Goal: Information Seeking & Learning: Learn about a topic

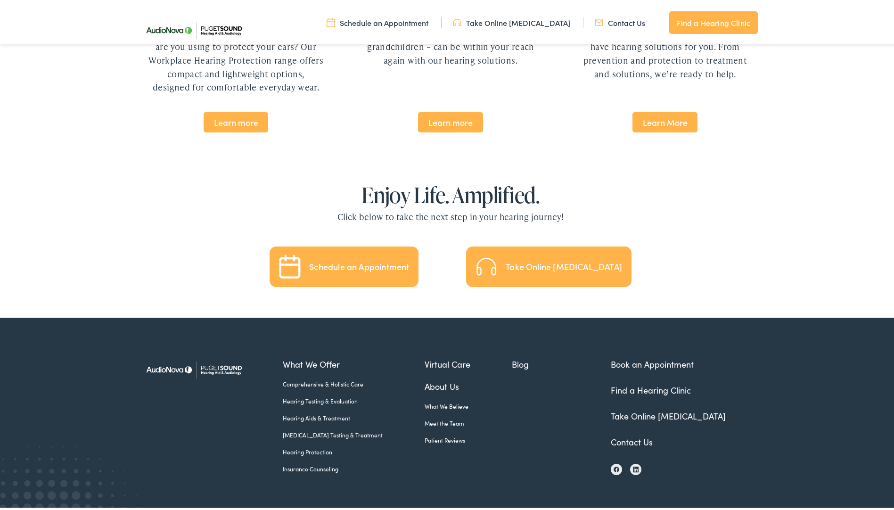
scroll to position [1770, 0]
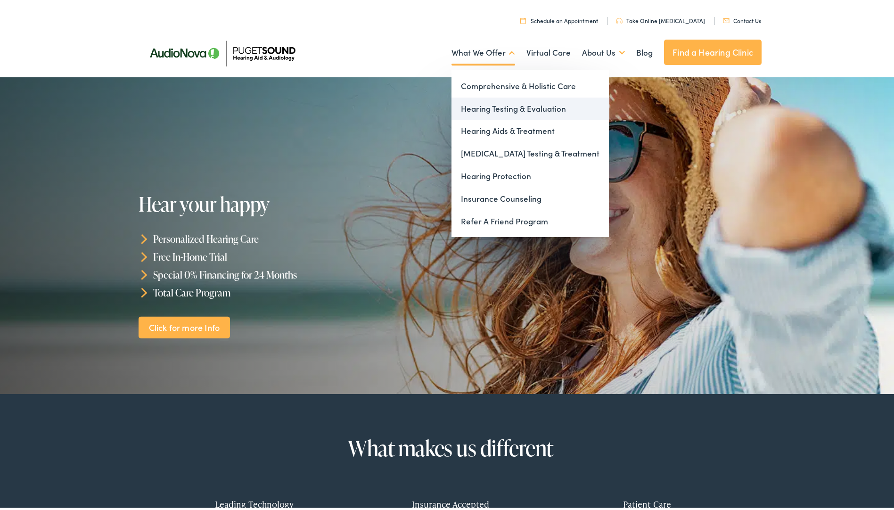
click at [534, 105] on link "Hearing Testing & Evaluation" at bounding box center [529, 107] width 157 height 23
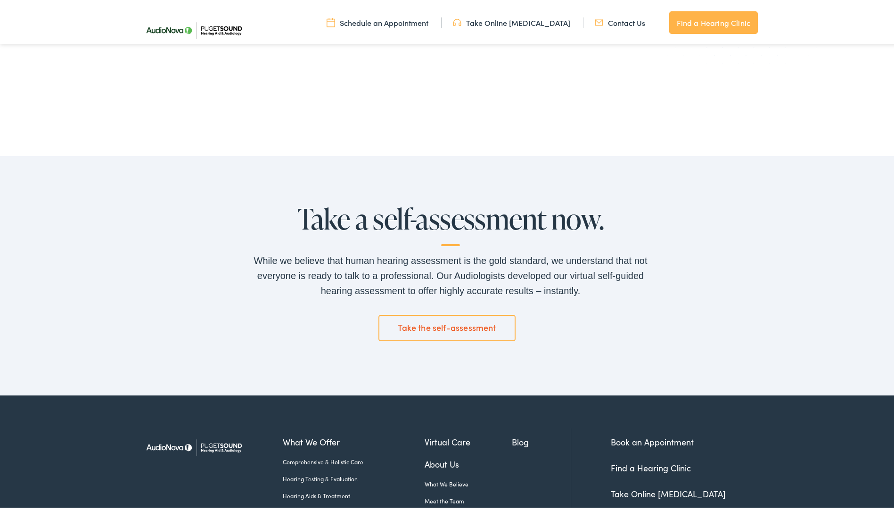
scroll to position [1528, 0]
